Goal: Information Seeking & Learning: Learn about a topic

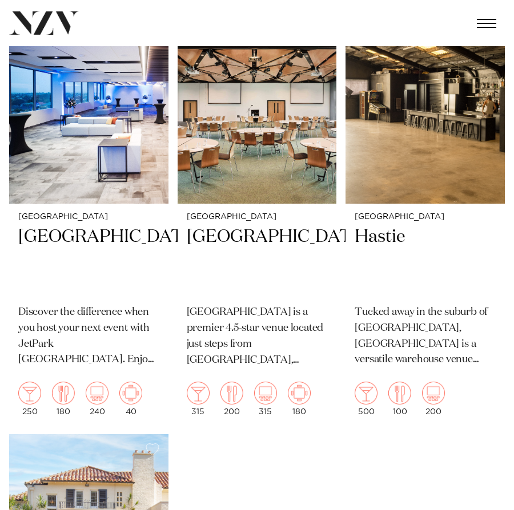
scroll to position [285, 0]
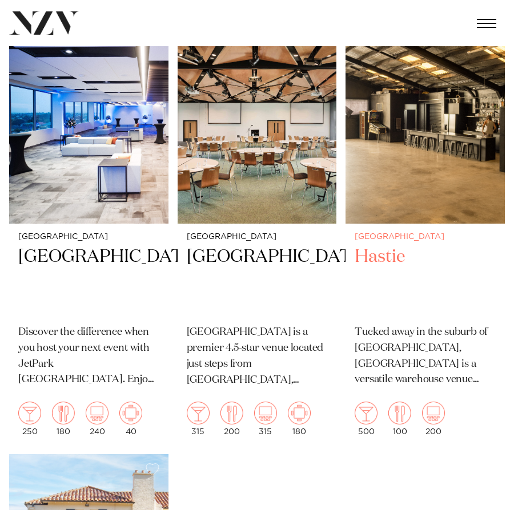
click at [377, 257] on h2 "Hastie" at bounding box center [424, 281] width 141 height 70
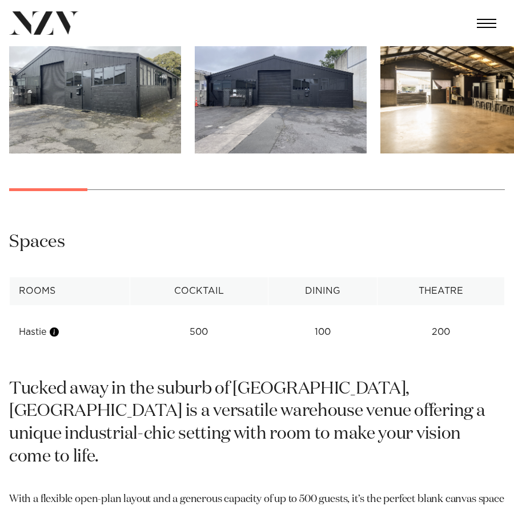
scroll to position [648, 0]
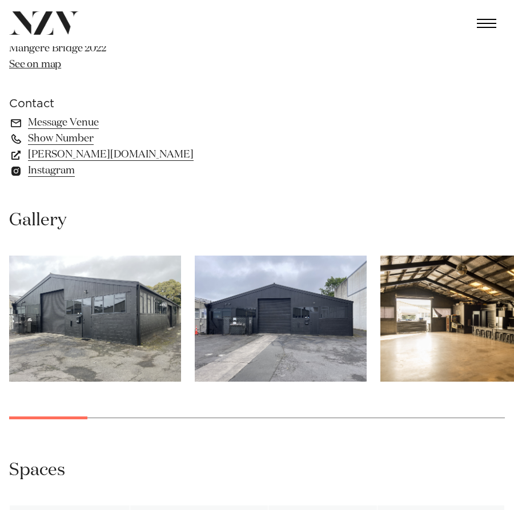
click at [93, 303] on img "1 / 17" at bounding box center [95, 319] width 172 height 126
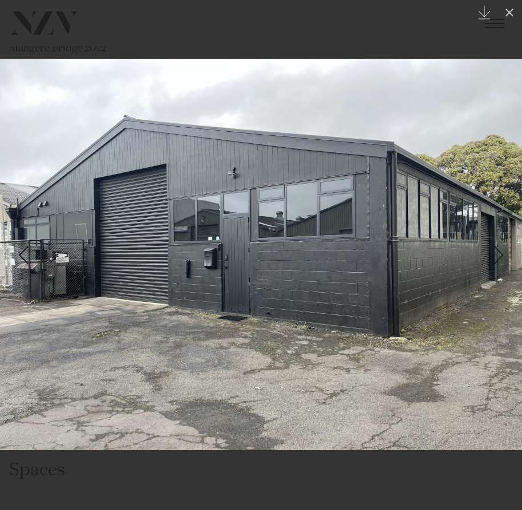
click at [501, 256] on div "Next slide" at bounding box center [498, 255] width 15 height 22
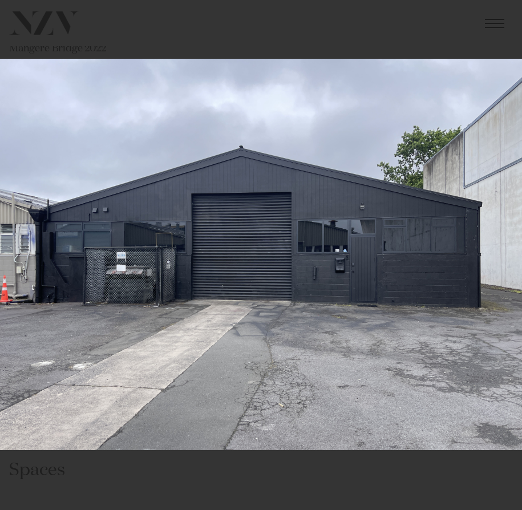
click at [501, 256] on div "2 / 17 Created with Sketch." at bounding box center [261, 255] width 522 height 510
click at [501, 254] on div "Next slide" at bounding box center [498, 255] width 15 height 22
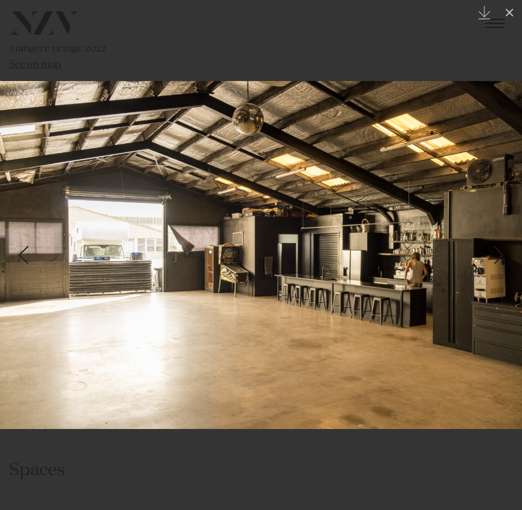
click at [499, 260] on div "Next slide" at bounding box center [498, 255] width 15 height 22
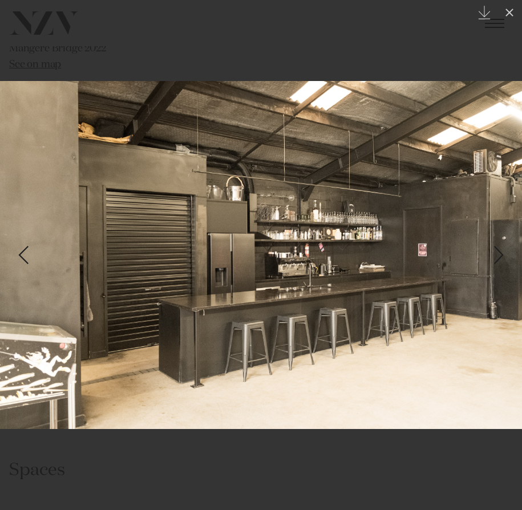
click at [499, 257] on div "4 / 17 Created with Sketch." at bounding box center [261, 255] width 522 height 510
click at [504, 255] on div "Next slide" at bounding box center [498, 255] width 15 height 22
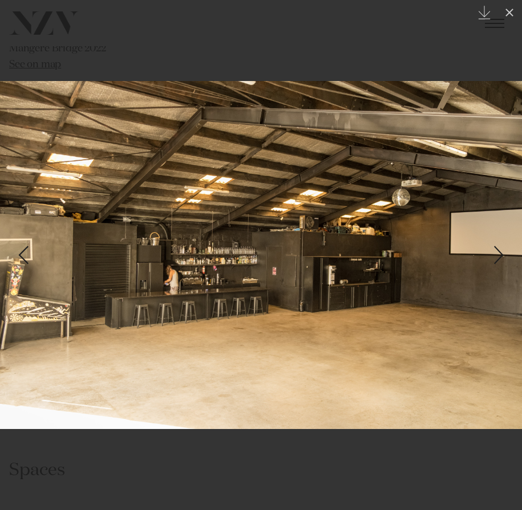
click at [504, 255] on div "5 / 17 Created with Sketch." at bounding box center [261, 255] width 522 height 510
click at [498, 255] on div "Next slide" at bounding box center [498, 255] width 15 height 22
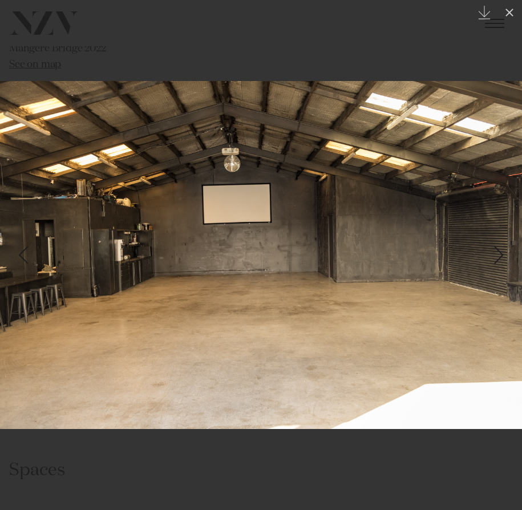
click at [498, 255] on div "6 / 17 Created with Sketch." at bounding box center [261, 255] width 522 height 510
click at [496, 255] on div "Next slide" at bounding box center [498, 255] width 15 height 22
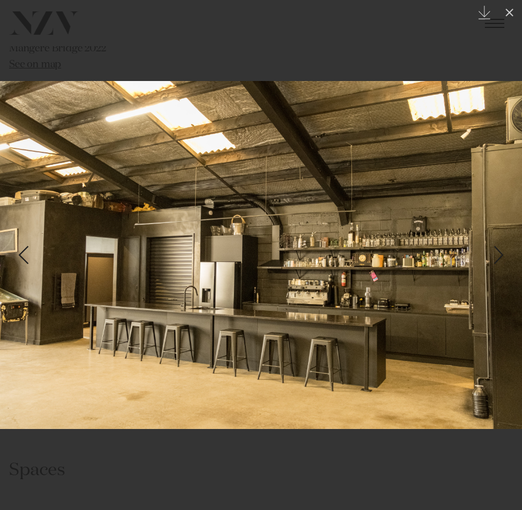
click at [496, 255] on div "Next slide" at bounding box center [498, 255] width 15 height 22
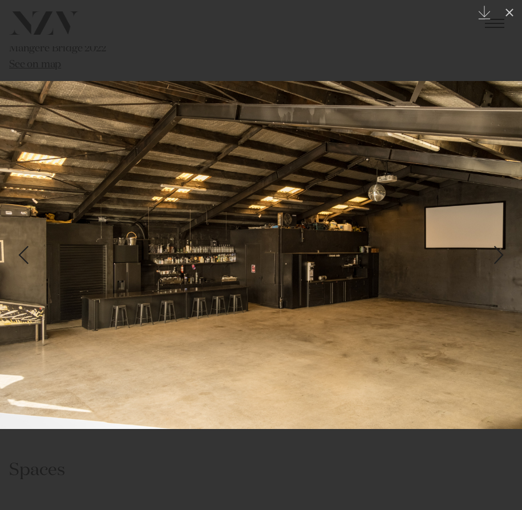
click at [496, 255] on div "Next slide" at bounding box center [498, 255] width 15 height 22
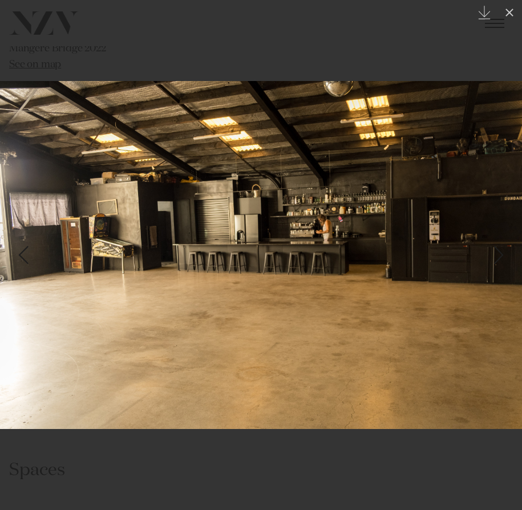
click at [496, 255] on div "Next slide" at bounding box center [498, 255] width 15 height 22
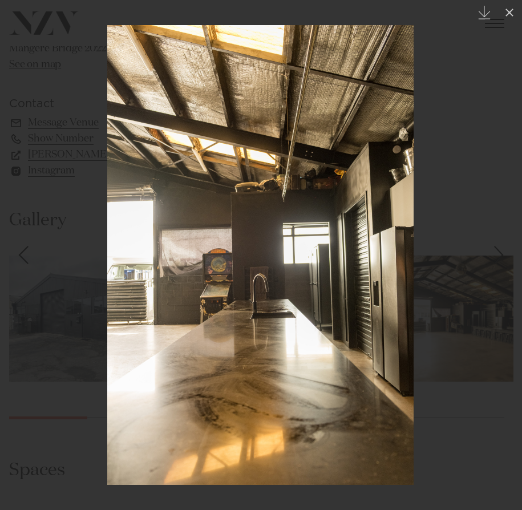
click at [496, 255] on div "Next slide" at bounding box center [498, 255] width 15 height 22
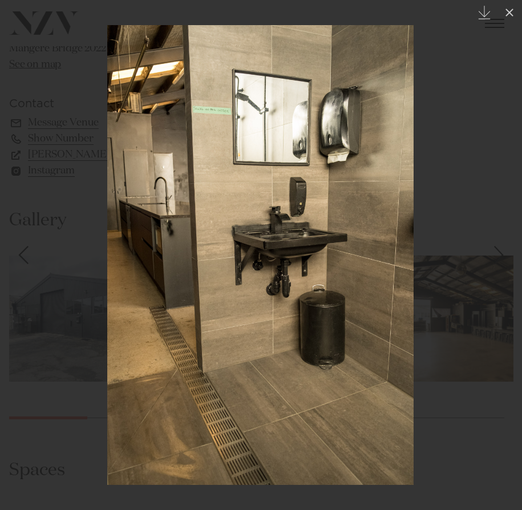
click at [496, 255] on div "11 / 17 Created with Sketch." at bounding box center [261, 255] width 522 height 510
click at [496, 255] on div "Next slide" at bounding box center [498, 255] width 15 height 22
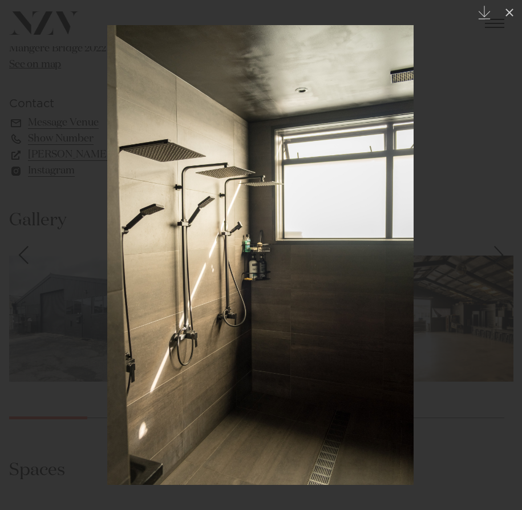
click at [496, 255] on div "Next slide" at bounding box center [498, 255] width 15 height 22
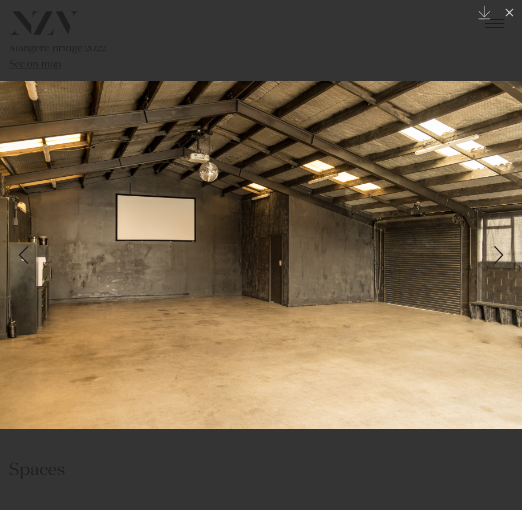
click at [496, 255] on div "13 / 17 Created with Sketch." at bounding box center [261, 255] width 522 height 510
click at [496, 255] on div "Next slide" at bounding box center [498, 255] width 15 height 22
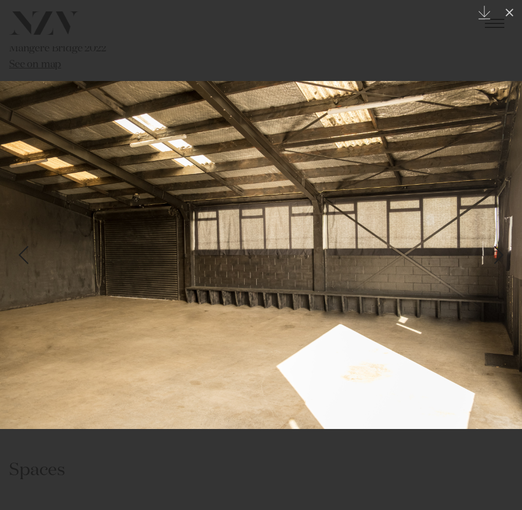
click at [498, 255] on div "Next slide" at bounding box center [498, 255] width 15 height 22
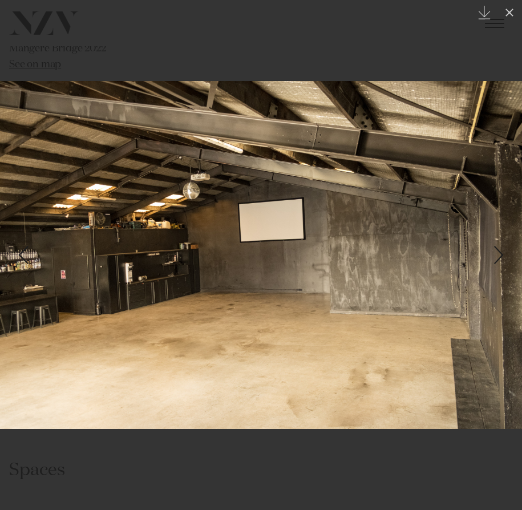
click at [498, 255] on div "Next slide" at bounding box center [498, 255] width 15 height 22
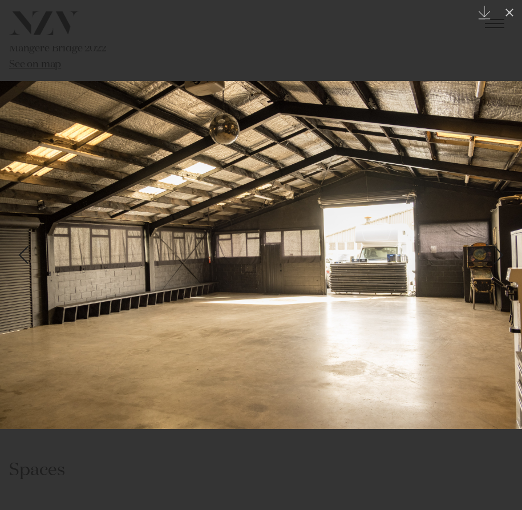
click at [498, 255] on div "Next slide" at bounding box center [498, 255] width 15 height 22
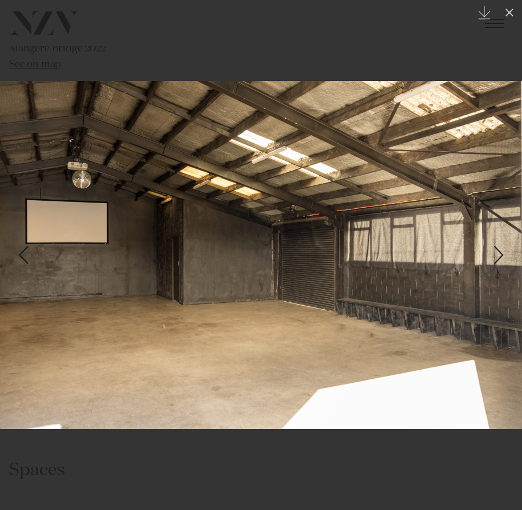
click at [498, 255] on div "Next slide" at bounding box center [498, 255] width 15 height 22
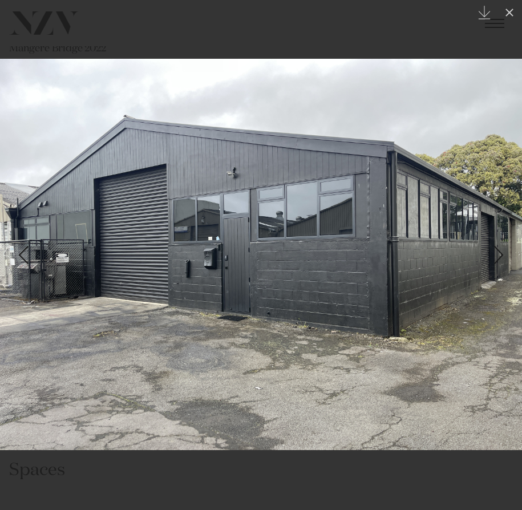
click at [498, 255] on div "Next slide" at bounding box center [498, 255] width 15 height 22
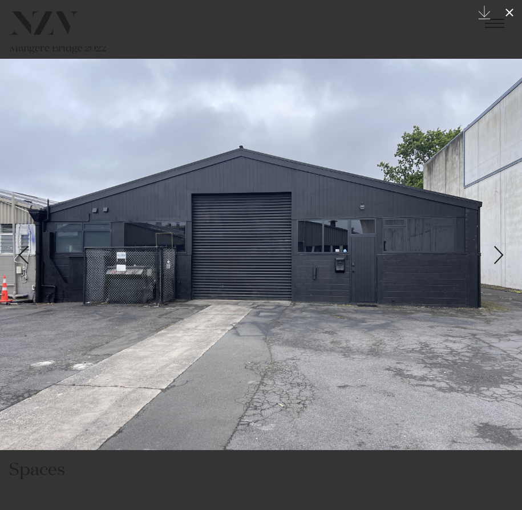
click at [507, 10] on icon at bounding box center [510, 13] width 8 height 8
